Goal: Task Accomplishment & Management: Complete application form

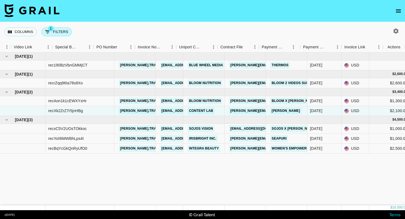
scroll to position [0, 509]
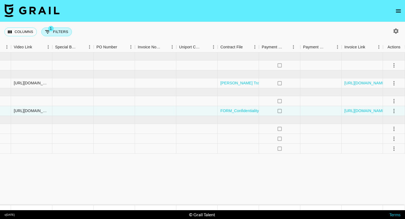
click at [65, 31] on button "1 Filters" at bounding box center [56, 32] width 31 height 9
select select "talentName"
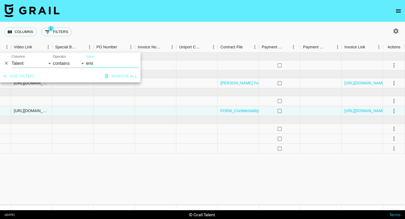
drag, startPoint x: 96, startPoint y: 63, endPoint x: 82, endPoint y: 62, distance: 13.8
click at [82, 62] on div "And Or Columns Grail Platform ID Airtable ID Talent Manager Client [PERSON_NAME…" at bounding box center [70, 62] width 140 height 18
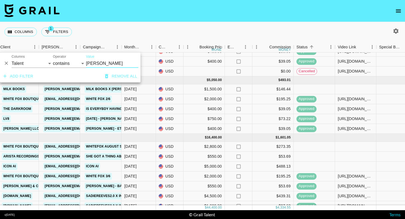
scroll to position [91, 186]
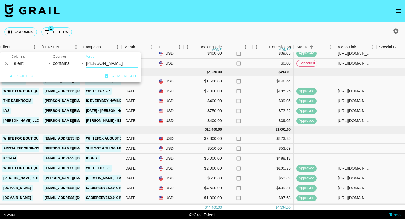
type input "[PERSON_NAME]"
click at [345, 136] on div at bounding box center [355, 139] width 41 height 10
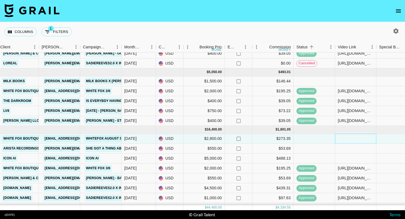
click at [338, 139] on div at bounding box center [355, 139] width 41 height 10
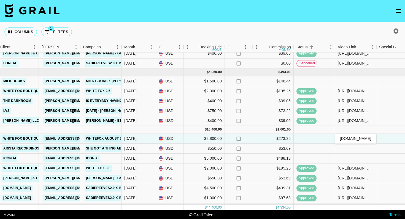
type input "[URL][DOMAIN_NAME]"
click at [388, 136] on div at bounding box center [396, 139] width 41 height 10
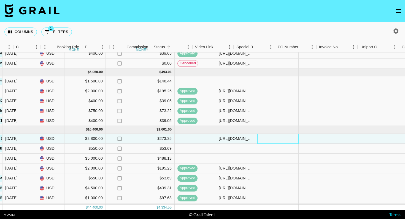
scroll to position [91, 402]
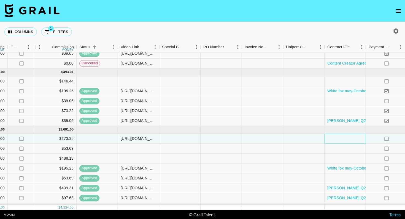
click at [351, 140] on div at bounding box center [344, 139] width 41 height 10
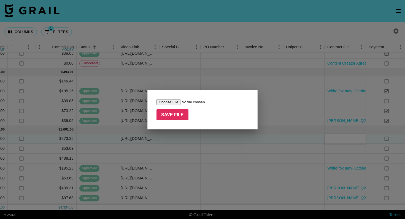
click at [179, 101] on input "file" at bounding box center [191, 102] width 70 height 6
type input "C:\fakepath\[PERSON_NAME] MSE - Brand Ambassador Agreement (Form).docx.pdf"
click at [175, 114] on input "Save File" at bounding box center [172, 115] width 32 height 11
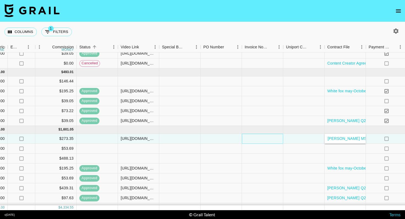
click at [279, 143] on div at bounding box center [262, 139] width 41 height 10
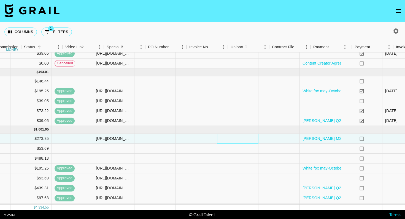
scroll to position [91, 509]
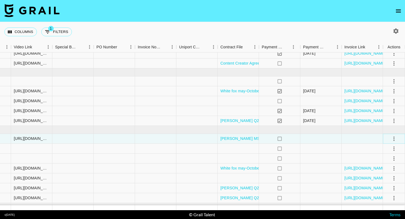
click at [392, 138] on icon "select merge strategy" at bounding box center [393, 139] width 7 height 7
click at [386, 188] on div "Approve" at bounding box center [381, 190] width 17 height 7
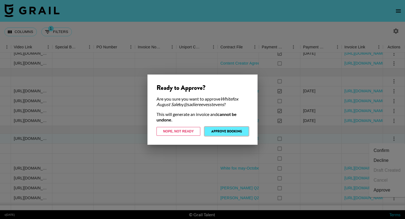
click at [240, 131] on button "Approve Booking" at bounding box center [227, 131] width 44 height 9
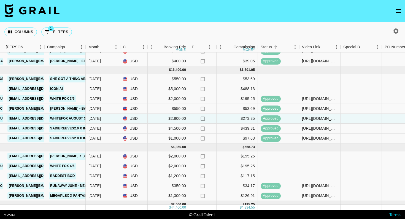
scroll to position [152, 221]
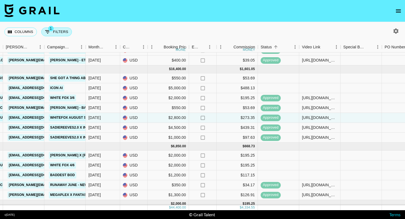
click at [63, 29] on button "1 Filters" at bounding box center [56, 32] width 31 height 9
select select "talentName"
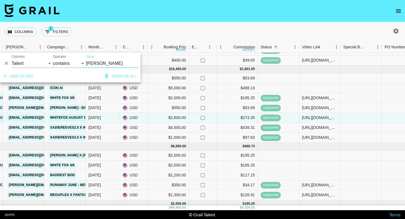
drag, startPoint x: 100, startPoint y: 62, endPoint x: 69, endPoint y: 61, distance: 31.1
click at [69, 61] on div "And Or Columns Grail Platform ID Airtable ID Talent Manager Client [PERSON_NAME…" at bounding box center [70, 62] width 140 height 18
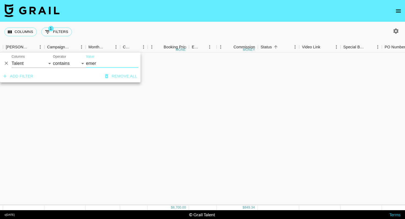
scroll to position [0, 221]
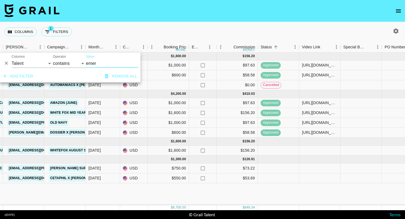
type input "emer"
click at [305, 152] on div at bounding box center [319, 151] width 41 height 10
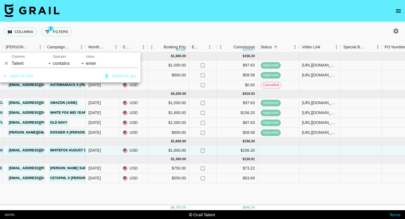
click at [305, 152] on div at bounding box center [319, 151] width 41 height 10
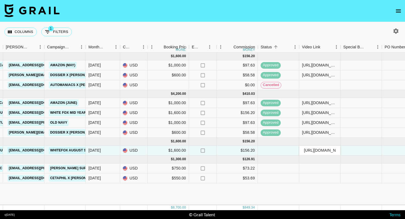
scroll to position [0, 110]
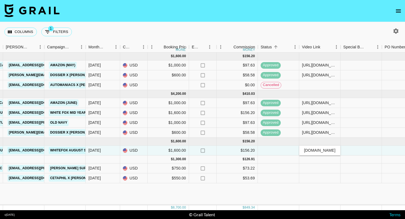
type input "[URL][DOMAIN_NAME]"
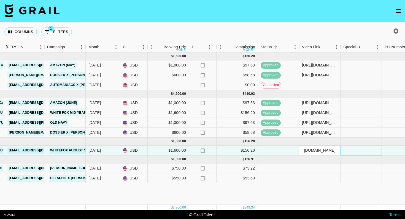
click at [357, 153] on div at bounding box center [360, 151] width 41 height 10
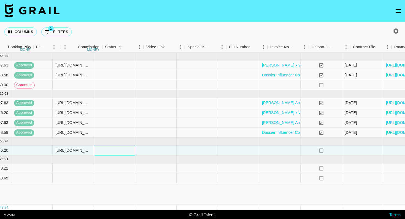
scroll to position [0, 509]
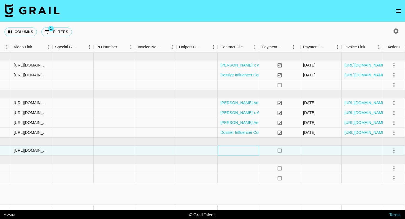
click at [218, 150] on div at bounding box center [237, 151] width 41 height 10
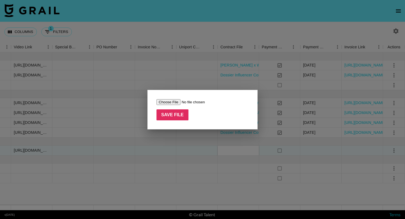
click at [170, 103] on input "file" at bounding box center [191, 102] width 70 height 6
type input "C:\fakepath\[PERSON_NAME] x White Fox Tee Campaign copy.pdf"
click at [177, 115] on input "Save File" at bounding box center [172, 115] width 32 height 11
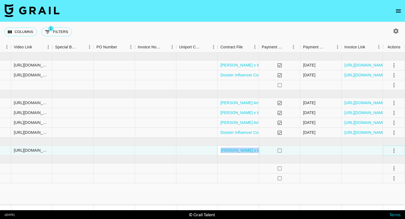
click at [396, 150] on icon "select merge strategy" at bounding box center [393, 151] width 7 height 7
click at [379, 202] on div "Approve" at bounding box center [381, 202] width 17 height 7
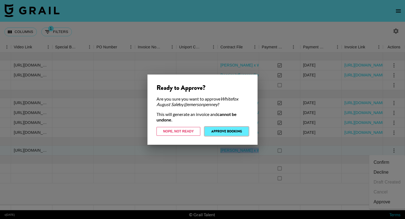
click at [233, 134] on button "Approve Booking" at bounding box center [227, 131] width 44 height 9
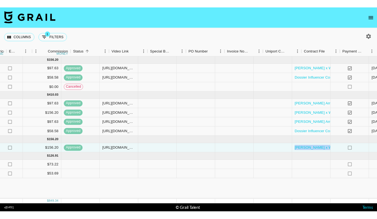
scroll to position [0, 401]
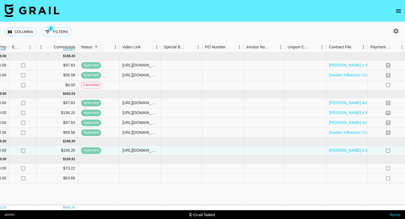
click at [226, 37] on div "Columns 1 Filters + Booking" at bounding box center [202, 32] width 405 height 20
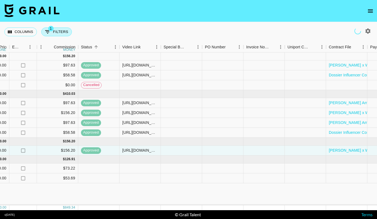
click at [52, 33] on button "1 Filters" at bounding box center [56, 32] width 31 height 9
select select "talentName"
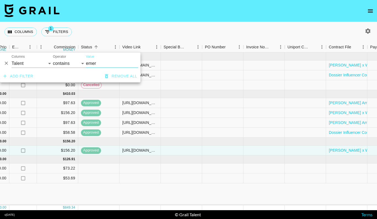
drag, startPoint x: 95, startPoint y: 62, endPoint x: 81, endPoint y: 62, distance: 14.0
click at [81, 62] on div "And Or Columns Grail Platform ID Airtable ID Talent Manager Client [PERSON_NAME…" at bounding box center [70, 62] width 140 height 18
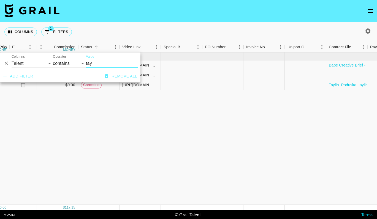
type input "tay"
click at [178, 132] on div "[DATE] ( 3 ) $ 1,200.00 $ 117.15 recZ175DA6u0f1iXf taylin.poduska [EMAIL_ADDRES…" at bounding box center [56, 129] width 914 height 153
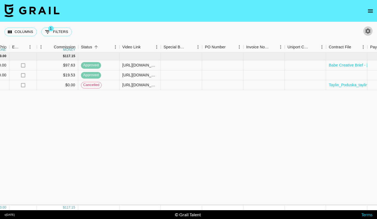
click at [365, 30] on icon "button" at bounding box center [367, 30] width 5 height 5
select select "[DATE]"
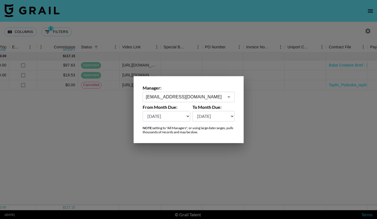
click at [294, 34] on div at bounding box center [188, 109] width 377 height 219
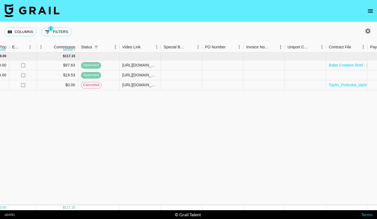
click at [373, 12] on icon "open drawer" at bounding box center [370, 11] width 7 height 7
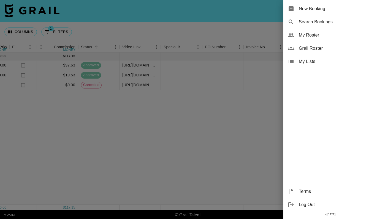
click at [331, 8] on span "New Booking" at bounding box center [336, 9] width 74 height 7
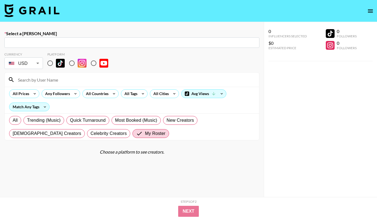
click at [177, 42] on input "text" at bounding box center [132, 43] width 248 height 6
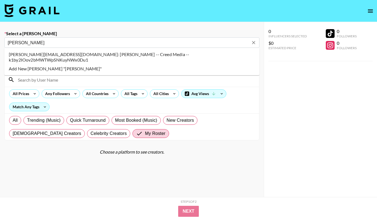
click at [93, 51] on li "[PERSON_NAME][EMAIL_ADDRESS][DOMAIN_NAME]: [PERSON_NAME] -- Creed Media -- k1by…" at bounding box center [131, 57] width 255 height 14
type input "[PERSON_NAME][EMAIL_ADDRESS][DOMAIN_NAME]: [PERSON_NAME] -- Creed Media -- k1by…"
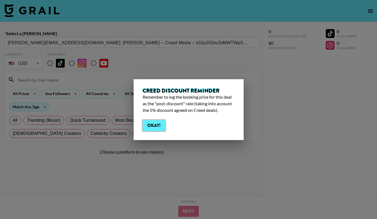
click at [157, 127] on button "Okay!" at bounding box center [154, 125] width 23 height 11
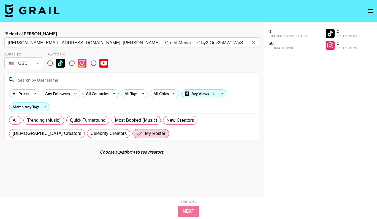
click at [53, 67] on input "radio" at bounding box center [50, 64] width 12 height 12
radio input "true"
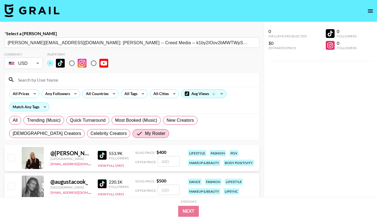
click at [53, 80] on input at bounding box center [135, 79] width 241 height 9
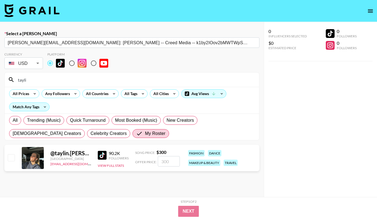
type input "tayli"
click at [11, 158] on input "checkbox" at bounding box center [11, 157] width 7 height 7
checkbox input "true"
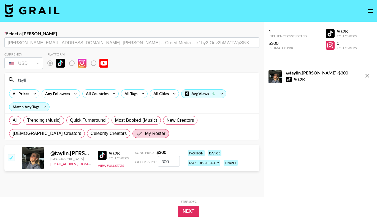
drag, startPoint x: 168, startPoint y: 163, endPoint x: 148, endPoint y: 153, distance: 22.7
click at [148, 153] on div "Song Price: $ 300 Offer Price: 300" at bounding box center [157, 158] width 45 height 17
type input "200"
click at [193, 213] on button "Next" at bounding box center [188, 211] width 21 height 11
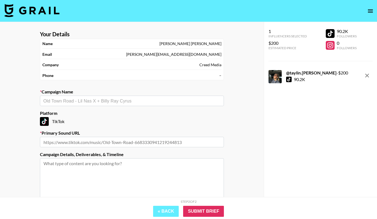
click at [124, 99] on input "text" at bounding box center [131, 101] width 177 height 6
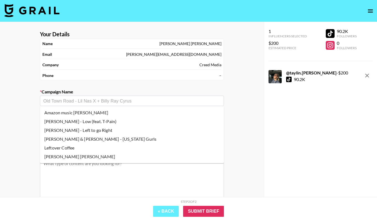
click at [118, 111] on li "Amazon music [PERSON_NAME]" at bounding box center [132, 112] width 184 height 9
type input "Amazon music [PERSON_NAME]"
type input "[URL][DOMAIN_NAME]"
type textarea "TikTok -- TikTok -- TikTok --"
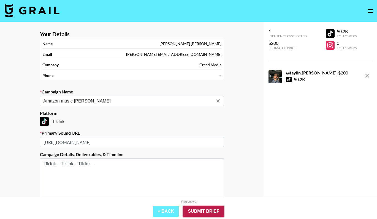
click at [199, 209] on input "Submit Brief" at bounding box center [203, 211] width 41 height 11
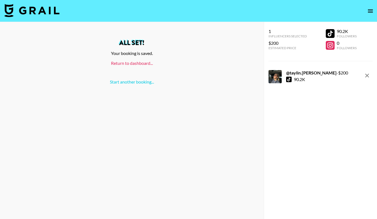
click at [127, 63] on link "Return to dashboard..." at bounding box center [132, 63] width 42 height 5
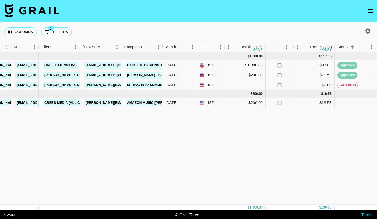
scroll to position [0, 251]
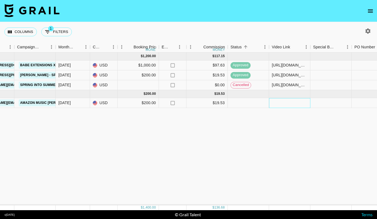
click at [282, 101] on div at bounding box center [289, 103] width 41 height 10
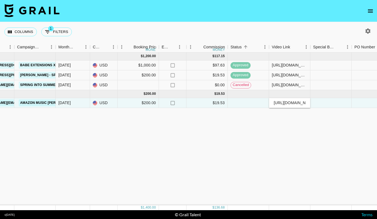
scroll to position [0, 107]
type input "https://www.tiktok.com/@taylin.poduska/video/7539958356304350494?lang=en"
click at [334, 103] on div at bounding box center [330, 103] width 41 height 10
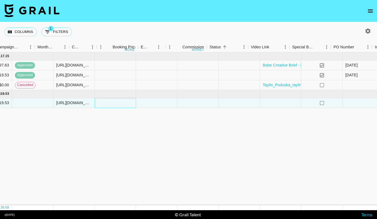
scroll to position [0, 537]
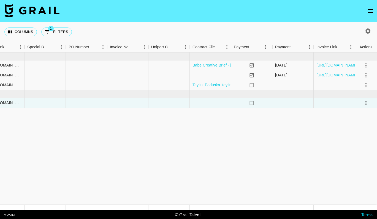
click at [366, 102] on icon "select merge strategy" at bounding box center [366, 103] width 7 height 7
click at [357, 159] on li "Approve" at bounding box center [359, 155] width 36 height 10
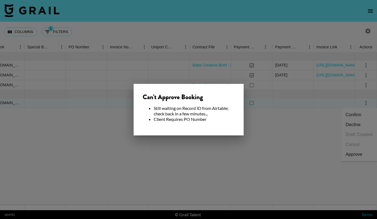
click at [272, 151] on div at bounding box center [188, 109] width 377 height 219
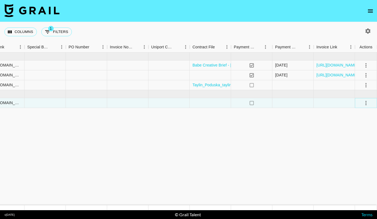
click at [367, 103] on icon "select merge strategy" at bounding box center [366, 103] width 7 height 7
click at [358, 153] on div "Approve" at bounding box center [353, 154] width 17 height 7
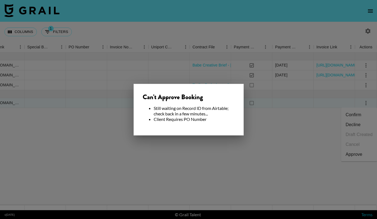
click at [298, 138] on div at bounding box center [188, 109] width 377 height 219
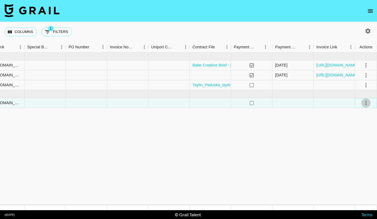
click at [361, 104] on button "select merge strategy" at bounding box center [365, 103] width 9 height 9
click at [360, 154] on div "Approve" at bounding box center [353, 154] width 17 height 7
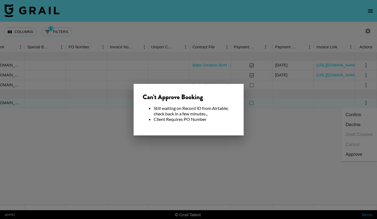
click at [304, 141] on div at bounding box center [188, 109] width 377 height 219
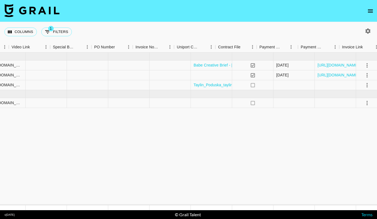
scroll to position [0, 537]
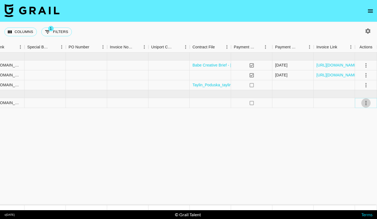
click at [364, 102] on icon "select merge strategy" at bounding box center [366, 103] width 7 height 7
click at [357, 156] on div "Approve" at bounding box center [353, 154] width 17 height 7
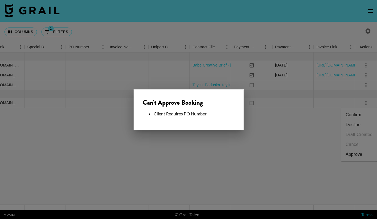
click at [255, 137] on div at bounding box center [188, 109] width 377 height 219
